Goal: Task Accomplishment & Management: Use online tool/utility

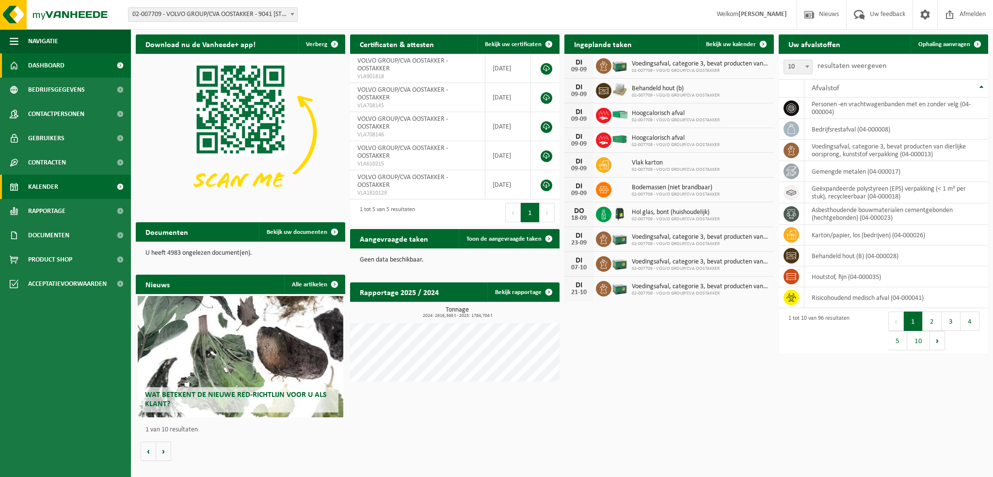
click at [54, 187] on span "Kalender" at bounding box center [43, 187] width 30 height 24
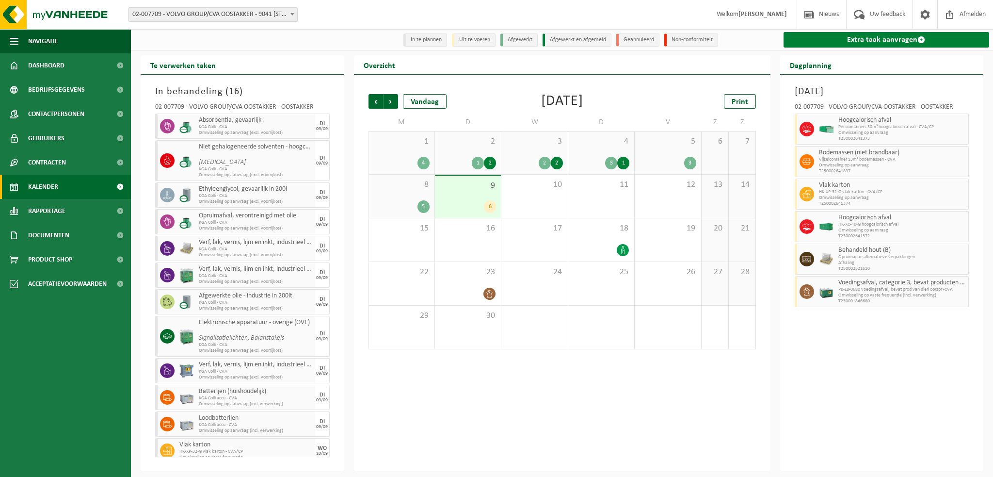
click at [868, 42] on link "Extra taak aanvragen" at bounding box center [886, 40] width 206 height 16
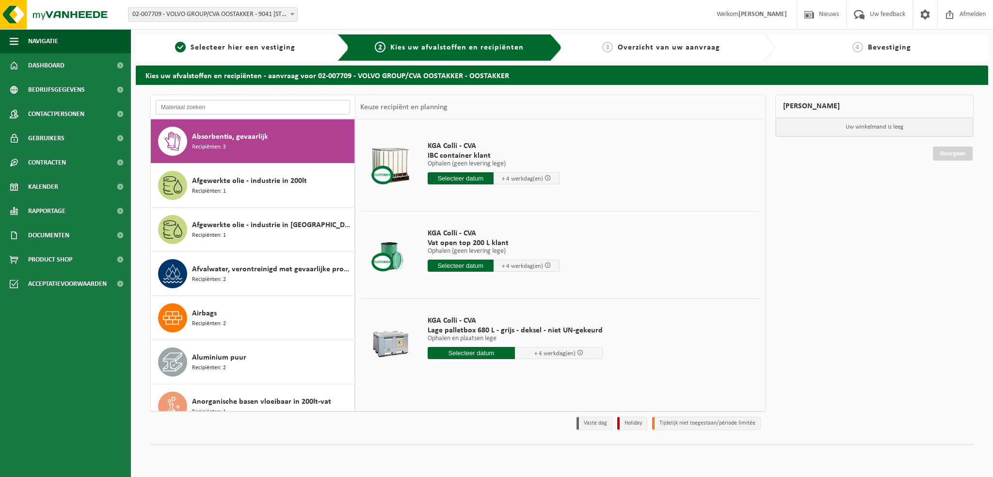
click at [200, 106] on input "text" at bounding box center [253, 107] width 194 height 15
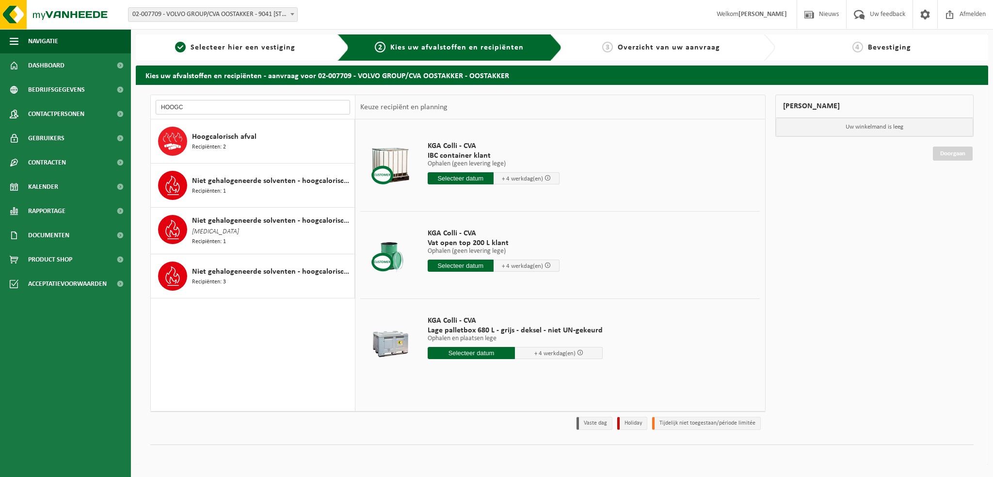
type input "HOOGC"
